Goal: Book appointment/travel/reservation

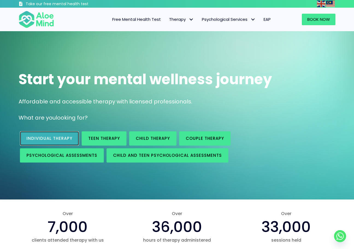
click at [47, 138] on span "Individual therapy" at bounding box center [50, 138] width 46 height 6
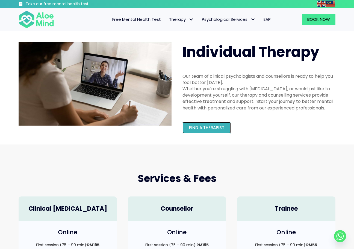
click at [210, 125] on span "Find a therapist" at bounding box center [206, 128] width 35 height 6
click at [120, 20] on span "Free Mental Health Test" at bounding box center [136, 19] width 49 height 6
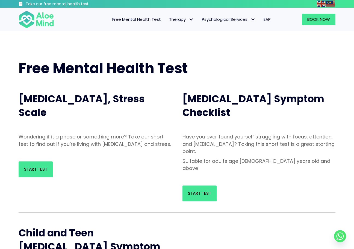
click at [220, 185] on div "Start Test" at bounding box center [259, 193] width 153 height 16
click at [206, 190] on span "Start Test" at bounding box center [199, 193] width 23 height 6
click at [28, 177] on link "Start Test" at bounding box center [36, 169] width 34 height 16
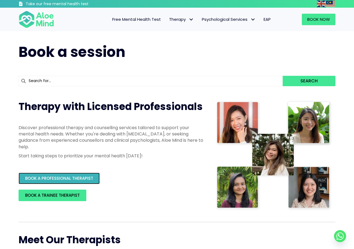
click at [83, 176] on span "BOOK A PROFESSIONAL THERAPIST" at bounding box center [59, 178] width 68 height 6
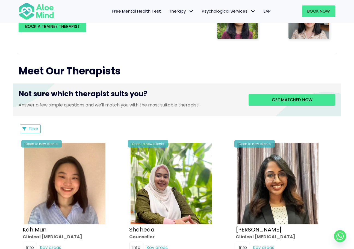
scroll to position [191, 0]
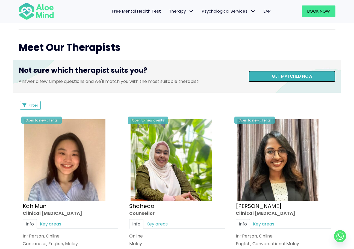
click at [281, 81] on link "Get matched now" at bounding box center [292, 76] width 87 height 11
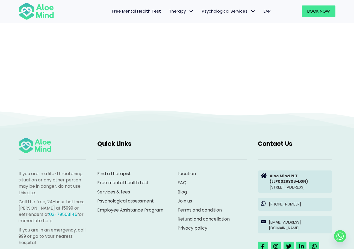
scroll to position [56, 0]
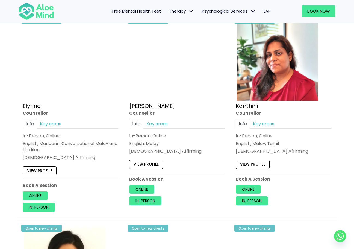
scroll to position [301, 0]
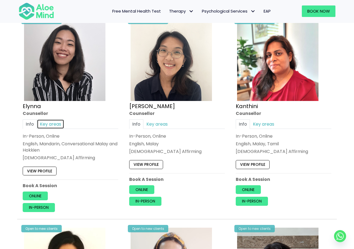
click at [50, 124] on link "Key areas" at bounding box center [50, 124] width 27 height 10
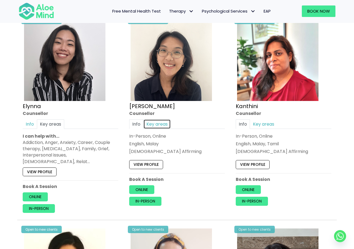
click at [159, 125] on link "Key areas" at bounding box center [157, 124] width 27 height 10
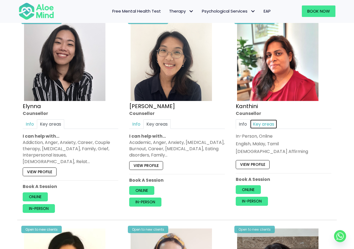
click at [267, 127] on link "Key areas" at bounding box center [263, 124] width 27 height 10
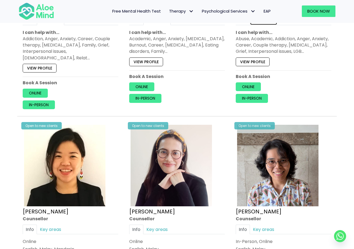
scroll to position [410, 0]
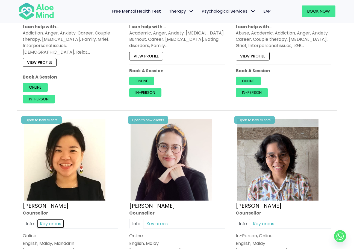
click at [54, 219] on link "Key areas" at bounding box center [50, 224] width 27 height 10
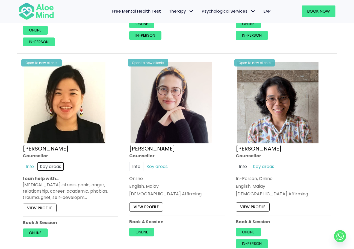
scroll to position [492, 0]
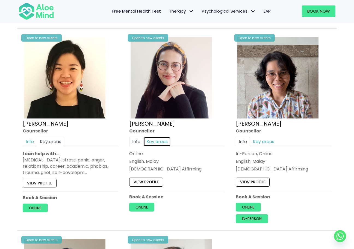
click at [158, 137] on link "Key areas" at bounding box center [157, 142] width 27 height 10
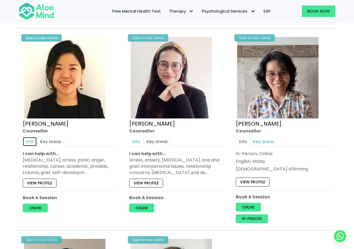
click at [27, 137] on link "Info" at bounding box center [30, 142] width 14 height 10
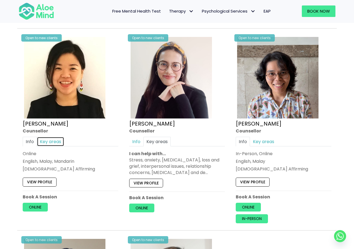
click at [53, 137] on link "Key areas" at bounding box center [50, 142] width 27 height 10
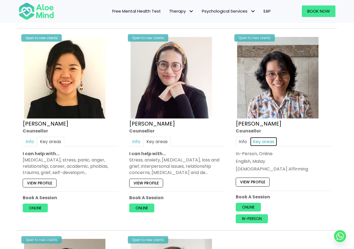
click at [270, 137] on link "Key areas" at bounding box center [263, 142] width 27 height 10
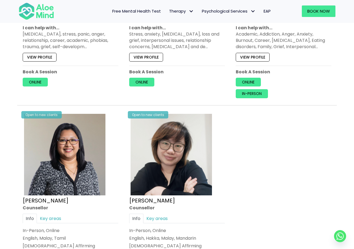
scroll to position [629, 0]
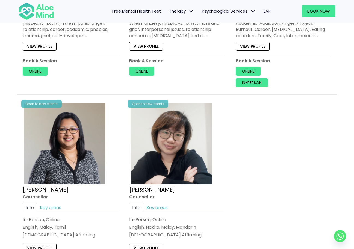
click at [154, 196] on div "Open to new clients [PERSON_NAME] Info Key areas In-Person, Online English, Hak…" at bounding box center [177, 195] width 104 height 196
click at [154, 203] on link "Key areas" at bounding box center [157, 208] width 27 height 10
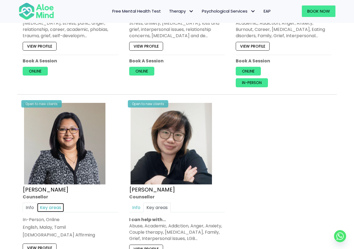
click at [59, 203] on link "Key areas" at bounding box center [50, 208] width 27 height 10
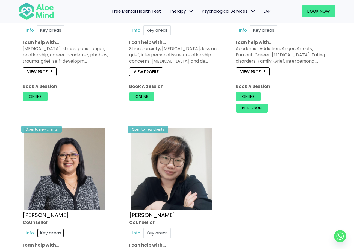
scroll to position [601, 0]
